Goal: Navigation & Orientation: Find specific page/section

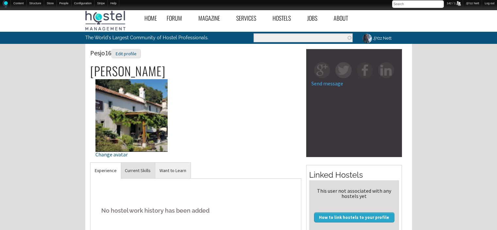
click at [139, 174] on link "Current Skills" at bounding box center [138, 170] width 34 height 16
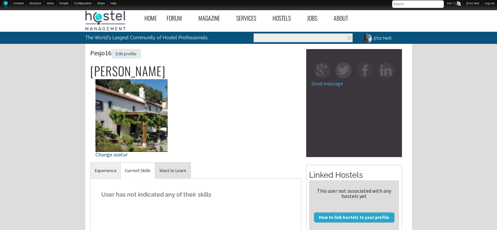
click at [178, 173] on link "Want to Learn" at bounding box center [172, 170] width 35 height 16
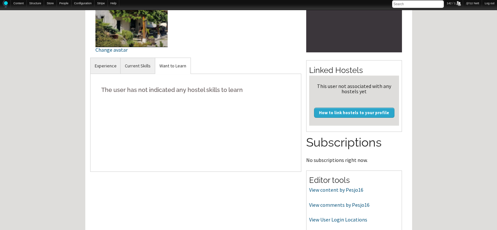
scroll to position [118, 0]
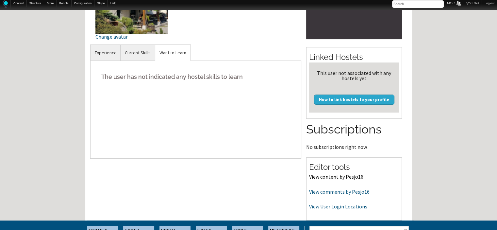
click at [343, 174] on link "View content by Pesjo16" at bounding box center [336, 176] width 54 height 7
click at [316, 188] on link "View comments by Pesjo16" at bounding box center [339, 191] width 60 height 7
click at [339, 176] on link "View content by Pesjo16" at bounding box center [336, 176] width 54 height 7
click at [346, 205] on link "View User Login Locations" at bounding box center [338, 206] width 58 height 7
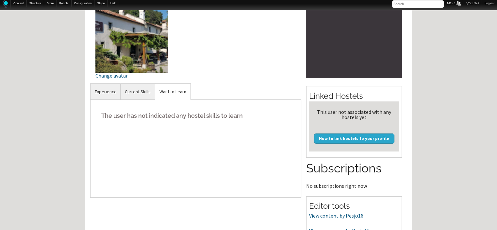
scroll to position [0, 0]
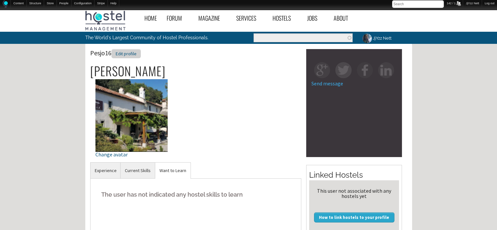
click at [125, 53] on div "Edit profile" at bounding box center [125, 53] width 29 height 9
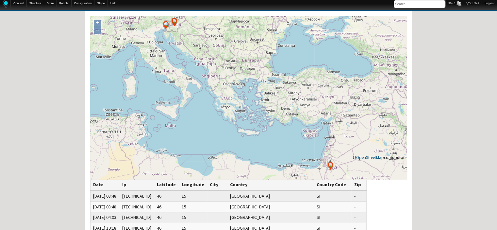
scroll to position [65, 0]
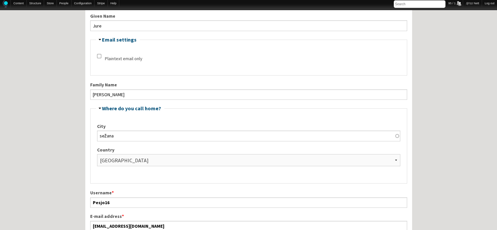
scroll to position [144, 0]
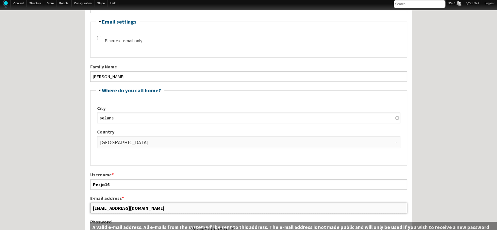
drag, startPoint x: 136, startPoint y: 202, endPoint x: 65, endPoint y: 205, distance: 71.0
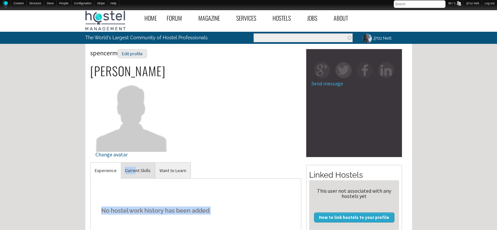
drag, startPoint x: 146, startPoint y: 183, endPoint x: 136, endPoint y: 169, distance: 17.3
click at [136, 169] on div "Experience No hostel work history has been added Current Skills User has not in…" at bounding box center [195, 219] width 211 height 114
click at [136, 169] on link "Current Skills" at bounding box center [138, 170] width 34 height 16
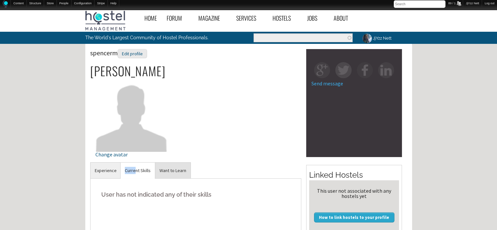
click at [167, 169] on link "Want to Learn" at bounding box center [172, 170] width 35 height 16
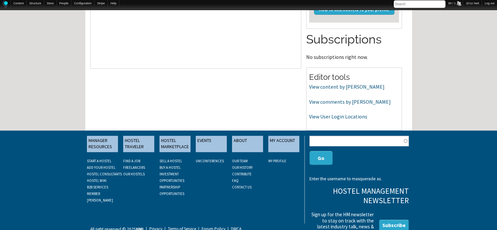
scroll to position [209, 0]
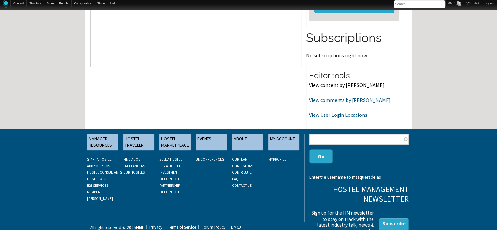
click at [341, 82] on link "View content by spencerm" at bounding box center [346, 85] width 75 height 7
click at [358, 98] on link "View comments by spencerm" at bounding box center [350, 100] width 82 height 7
click at [328, 115] on link "View User Login Locations" at bounding box center [338, 114] width 58 height 7
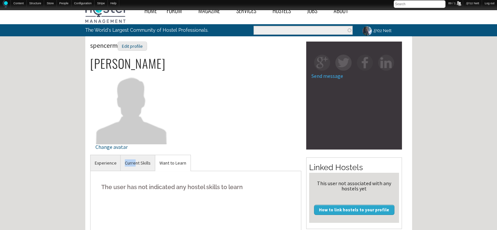
scroll to position [7, 0]
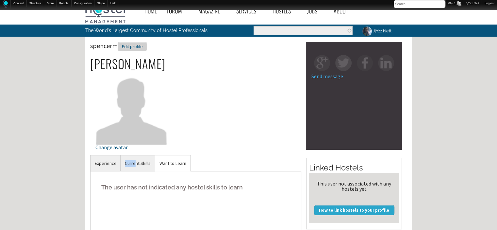
click at [133, 48] on div "Edit profile" at bounding box center [132, 46] width 29 height 9
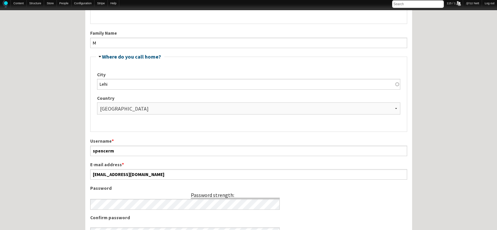
scroll to position [209, 0]
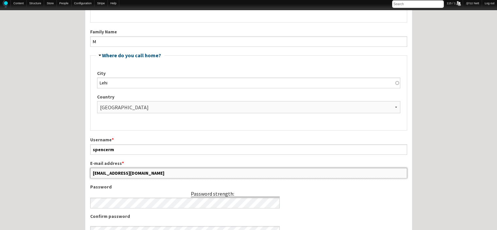
drag, startPoint x: 150, startPoint y: 174, endPoint x: 75, endPoint y: 168, distance: 75.3
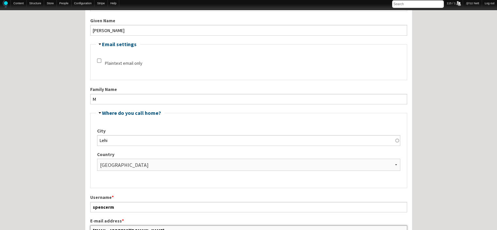
scroll to position [153, 0]
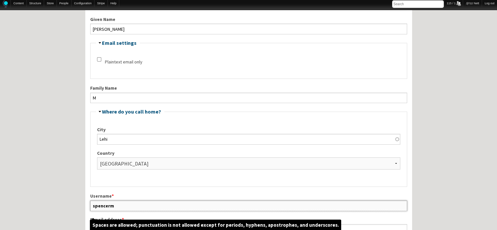
click at [169, 209] on input "spencerm" at bounding box center [248, 205] width 317 height 10
